Goal: Task Accomplishment & Management: Complete application form

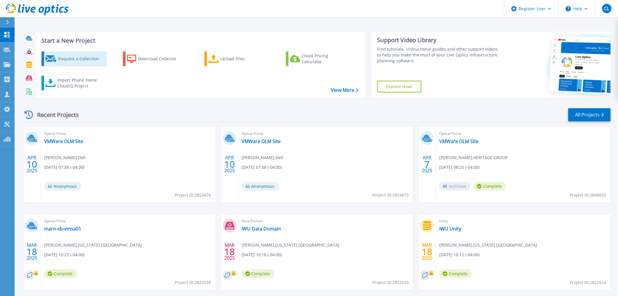
click at [98, 57] on div "Request a Collection" at bounding box center [81, 59] width 47 height 12
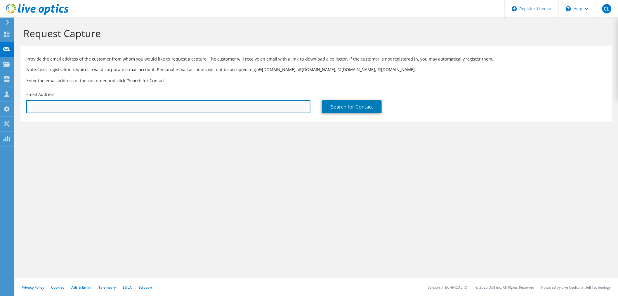
click at [260, 109] on input "text" at bounding box center [168, 106] width 284 height 13
paste input "[PERSON_NAME][EMAIL_ADDRESS][PERSON_NAME][DOMAIN_NAME]"
type input "[PERSON_NAME][EMAIL_ADDRESS][PERSON_NAME][DOMAIN_NAME]"
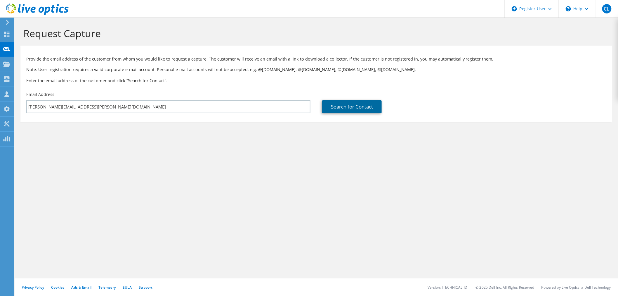
click at [324, 106] on link "Search for Contact" at bounding box center [352, 106] width 60 height 13
type input "ABC SUPPLY CO INC.(CTT)"
type input "[PERSON_NAME]"
type input "[GEOGRAPHIC_DATA]"
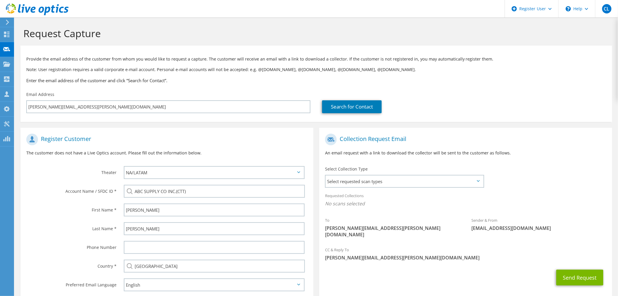
drag, startPoint x: 256, startPoint y: 129, endPoint x: 200, endPoint y: 80, distance: 74.9
drag, startPoint x: 200, startPoint y: 80, endPoint x: 221, endPoint y: 86, distance: 21.7
click at [184, 79] on h3 "Enter the email address of the customer and click “Search for Contact”." at bounding box center [316, 80] width 580 height 6
click at [404, 180] on span "Select requested scan types" at bounding box center [405, 181] width 158 height 12
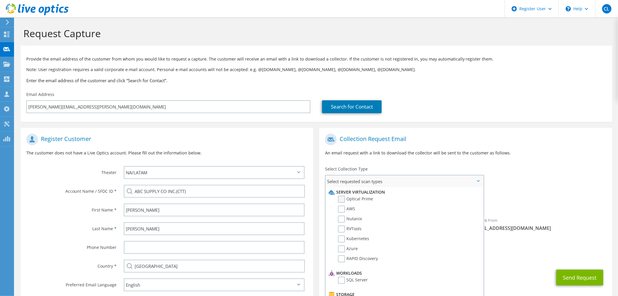
click at [359, 199] on label "Optical Prime" at bounding box center [355, 198] width 35 height 7
click at [0, 0] on input "Optical Prime" at bounding box center [0, 0] width 0 height 0
click at [428, 131] on div "Collection Request Email An email request with a link to download the collector…" at bounding box center [465, 147] width 293 height 32
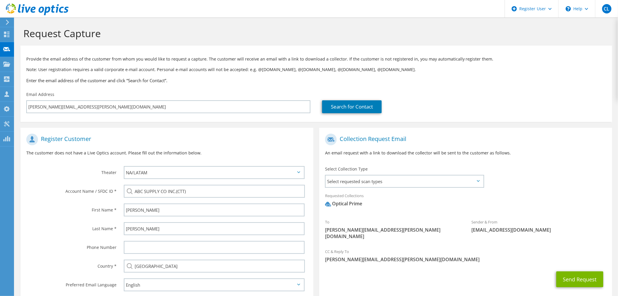
drag, startPoint x: 428, startPoint y: 129, endPoint x: 480, endPoint y: 102, distance: 58.0
click at [326, 84] on div "Provide the email address of the customer from whom you would like to request a…" at bounding box center [316, 68] width 592 height 40
drag, startPoint x: 488, startPoint y: 127, endPoint x: 491, endPoint y: 103, distance: 24.1
click at [442, 85] on div "Provide the email address of the customer from whom you would like to request a…" at bounding box center [316, 68] width 592 height 40
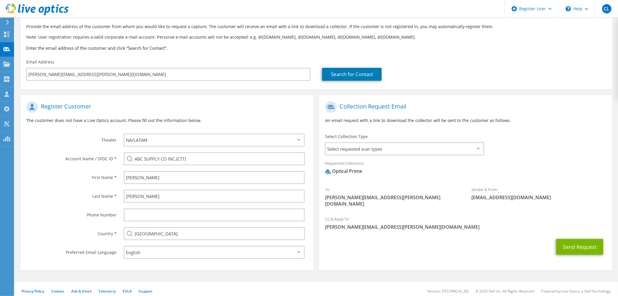
scroll to position [33, 0]
drag, startPoint x: 484, startPoint y: 194, endPoint x: 473, endPoint y: 215, distance: 23.6
click at [453, 202] on div "To [PERSON_NAME][EMAIL_ADDRESS][PERSON_NAME][DOMAIN_NAME]" at bounding box center [392, 196] width 146 height 27
click at [569, 238] on button "Send Request" at bounding box center [579, 246] width 47 height 16
